Goal: Task Accomplishment & Management: Complete application form

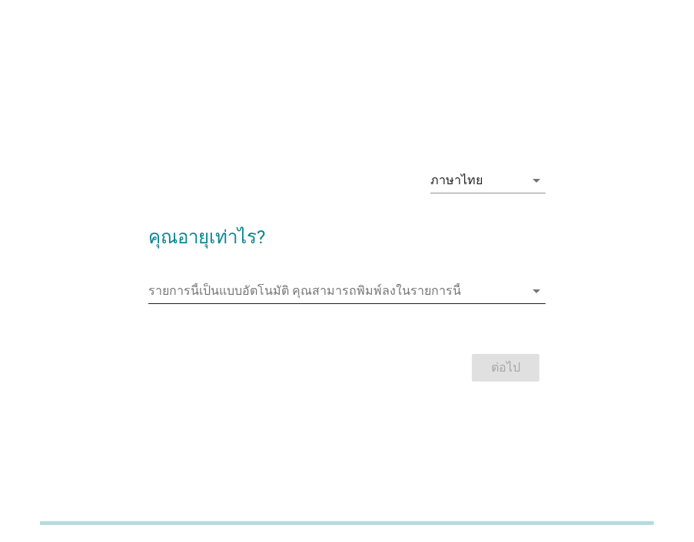
click at [310, 289] on input "รายการนี้เป็นแบบอัตโนมัติ คุณสามารถพิมพ์ลงในรายการนี้" at bounding box center [336, 291] width 376 height 25
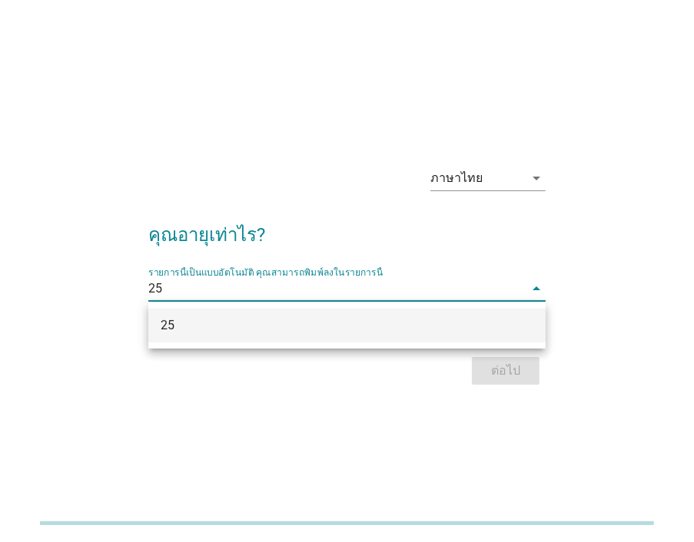
type input "25"
click at [459, 463] on div "ภาษาไทย arrow_drop_down คุณอายุเท่าไร? รายการนี้เป็นแบบอัตโนมัติ [PERSON_NAME]พ…" at bounding box center [347, 271] width 694 height 542
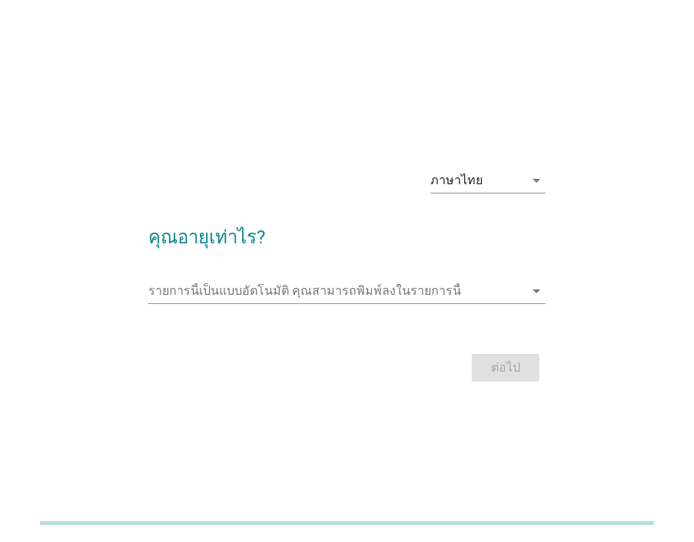
click at [499, 376] on div "ต่อไป" at bounding box center [346, 367] width 397 height 37
drag, startPoint x: 499, startPoint y: 376, endPoint x: 389, endPoint y: 302, distance: 132.3
click at [412, 342] on form "คุณอายุเท่าไร? รายการนี้เป็นแบบอัตโนมัติ [PERSON_NAME]พิมพ์ลงในรายการนี้ arrow_…" at bounding box center [346, 297] width 397 height 178
click at [388, 283] on input "รายการนี้เป็นแบบอัตโนมัติ คุณสามารถพิมพ์ลงในรายการนี้" at bounding box center [336, 291] width 376 height 25
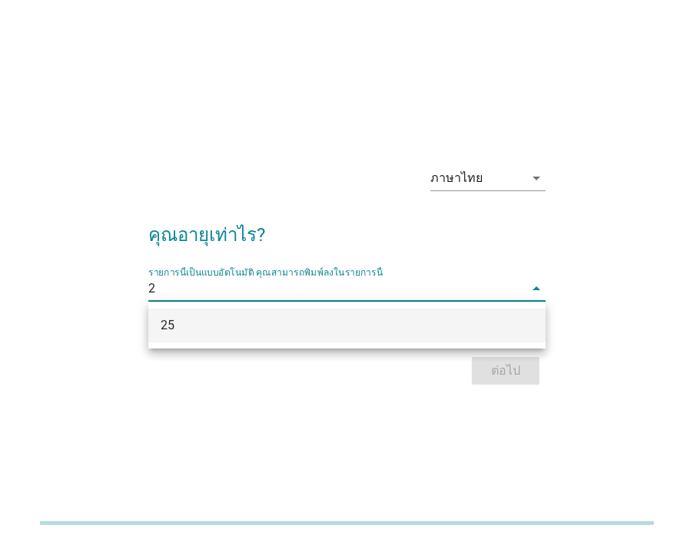
type input "25"
drag, startPoint x: 381, startPoint y: 326, endPoint x: 409, endPoint y: 329, distance: 27.7
click at [382, 326] on div "25" at bounding box center [332, 325] width 342 height 18
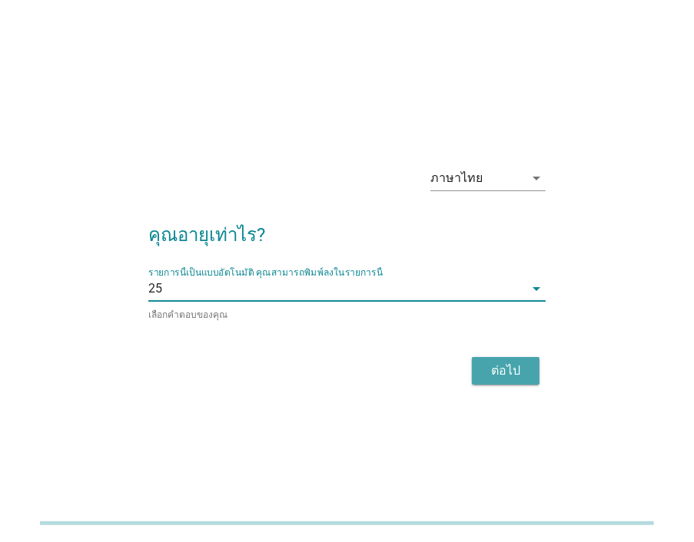
click at [514, 376] on div "ต่อไป" at bounding box center [505, 371] width 43 height 18
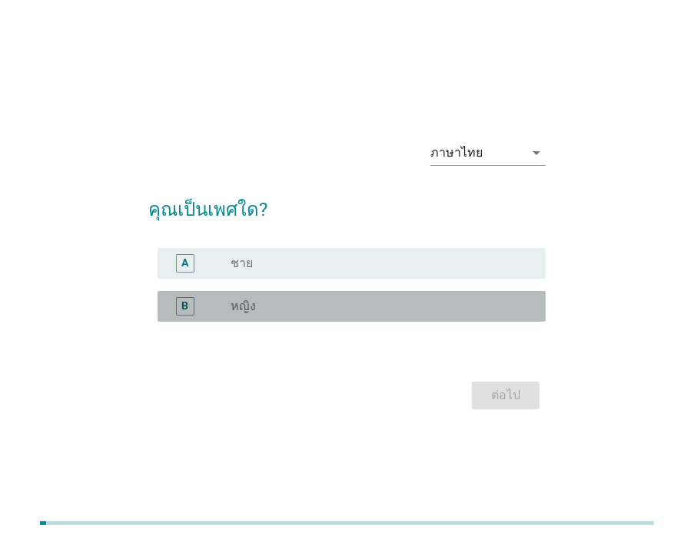
click at [267, 306] on div "radio_button_unchecked หญิง" at bounding box center [375, 306] width 290 height 15
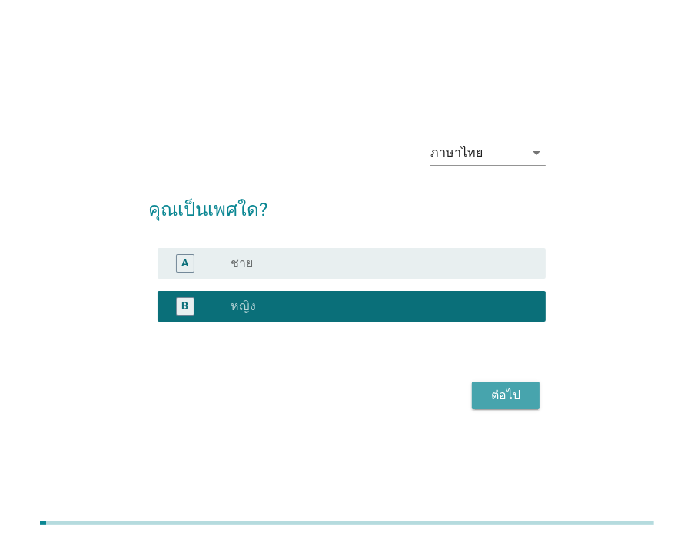
click at [501, 400] on div "ต่อไป" at bounding box center [505, 395] width 43 height 18
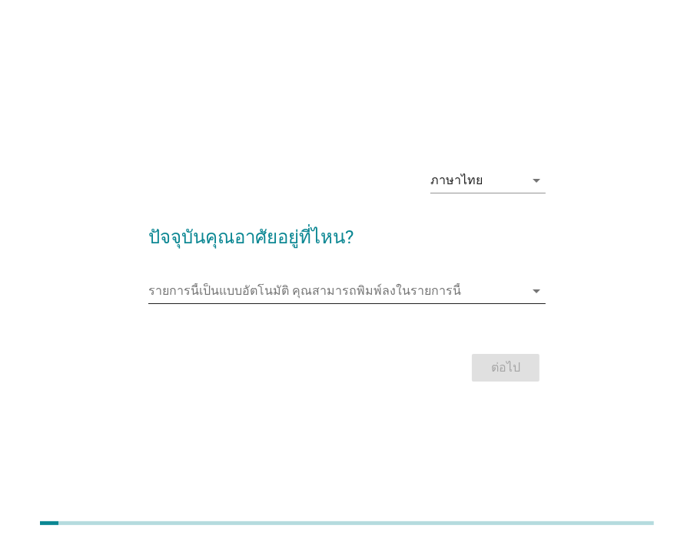
click at [425, 296] on input "รายการนี้เป็นแบบอัตโนมัติ คุณสามารถพิมพ์ลงในรายการนี้" at bounding box center [336, 291] width 376 height 25
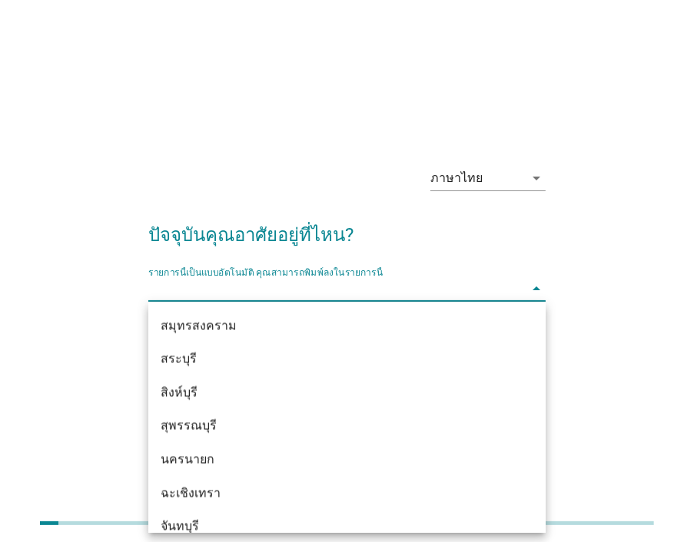
scroll to position [1613, 0]
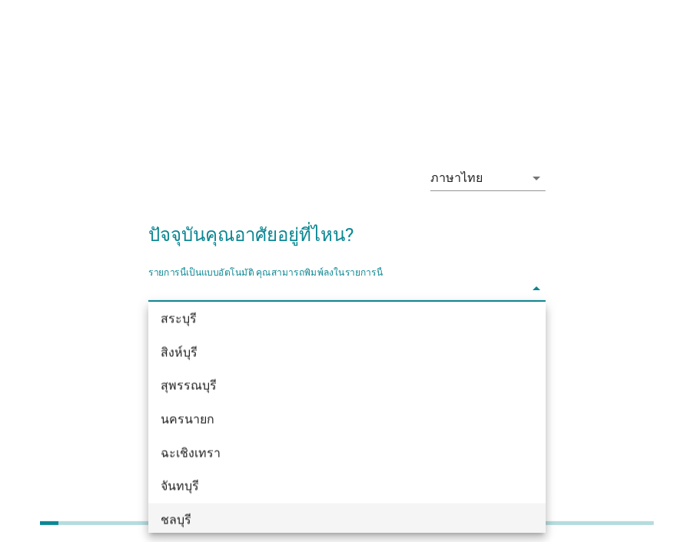
click at [180, 518] on div "ชลบุรี" at bounding box center [332, 521] width 342 height 18
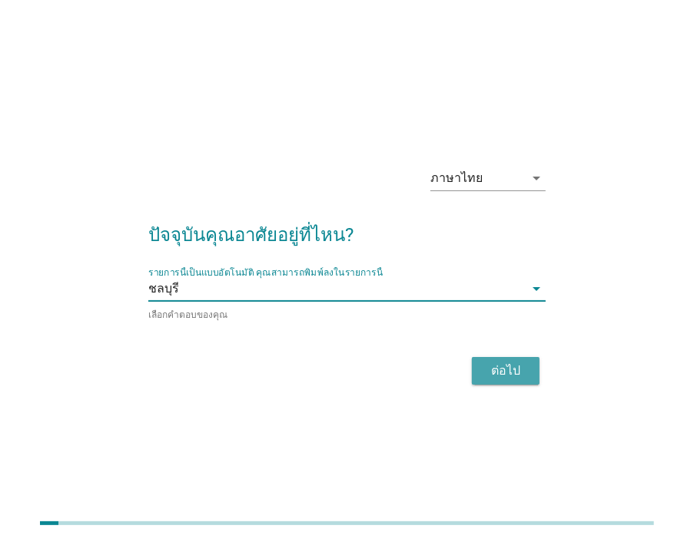
click at [489, 369] on div "ต่อไป" at bounding box center [505, 371] width 43 height 18
